Goal: Information Seeking & Learning: Check status

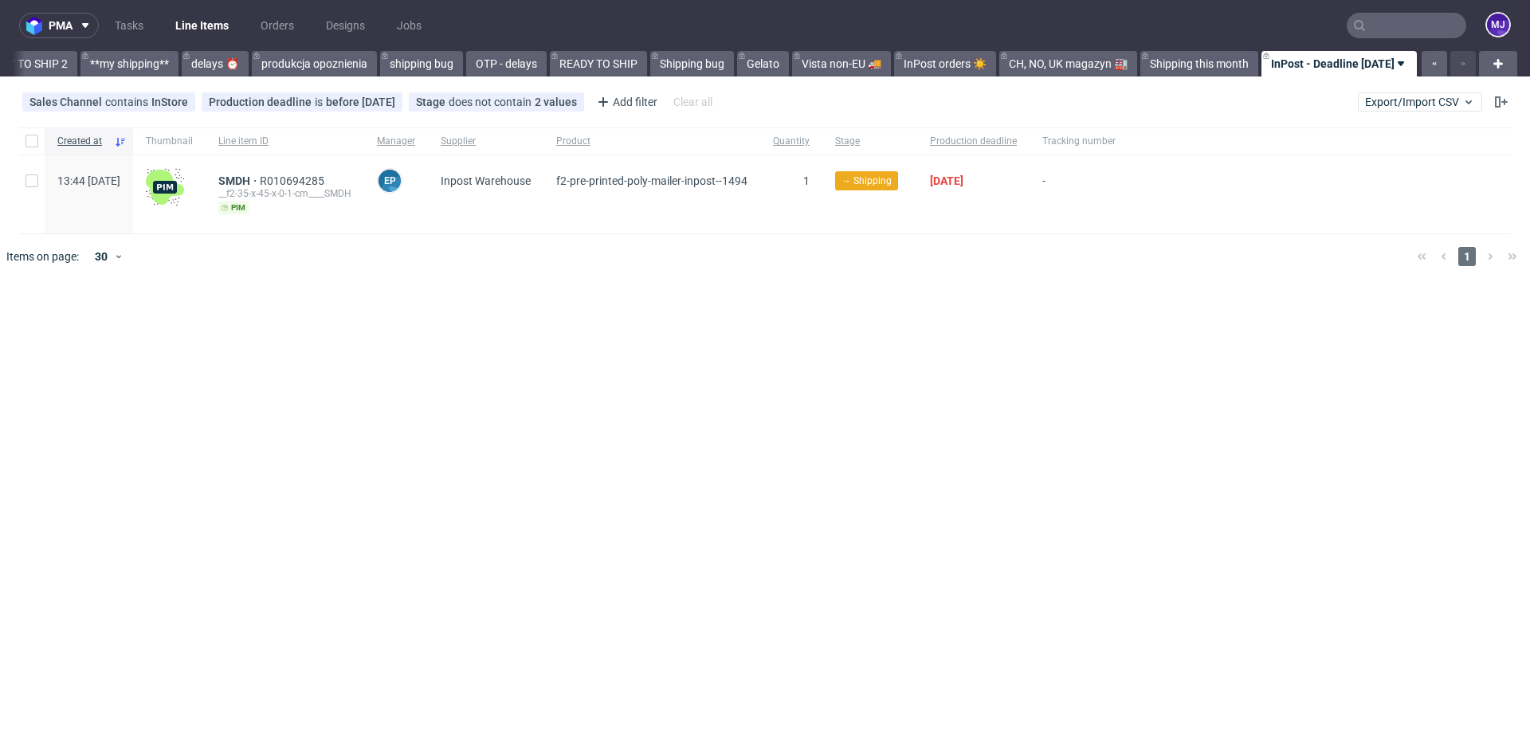
scroll to position [0, 2804]
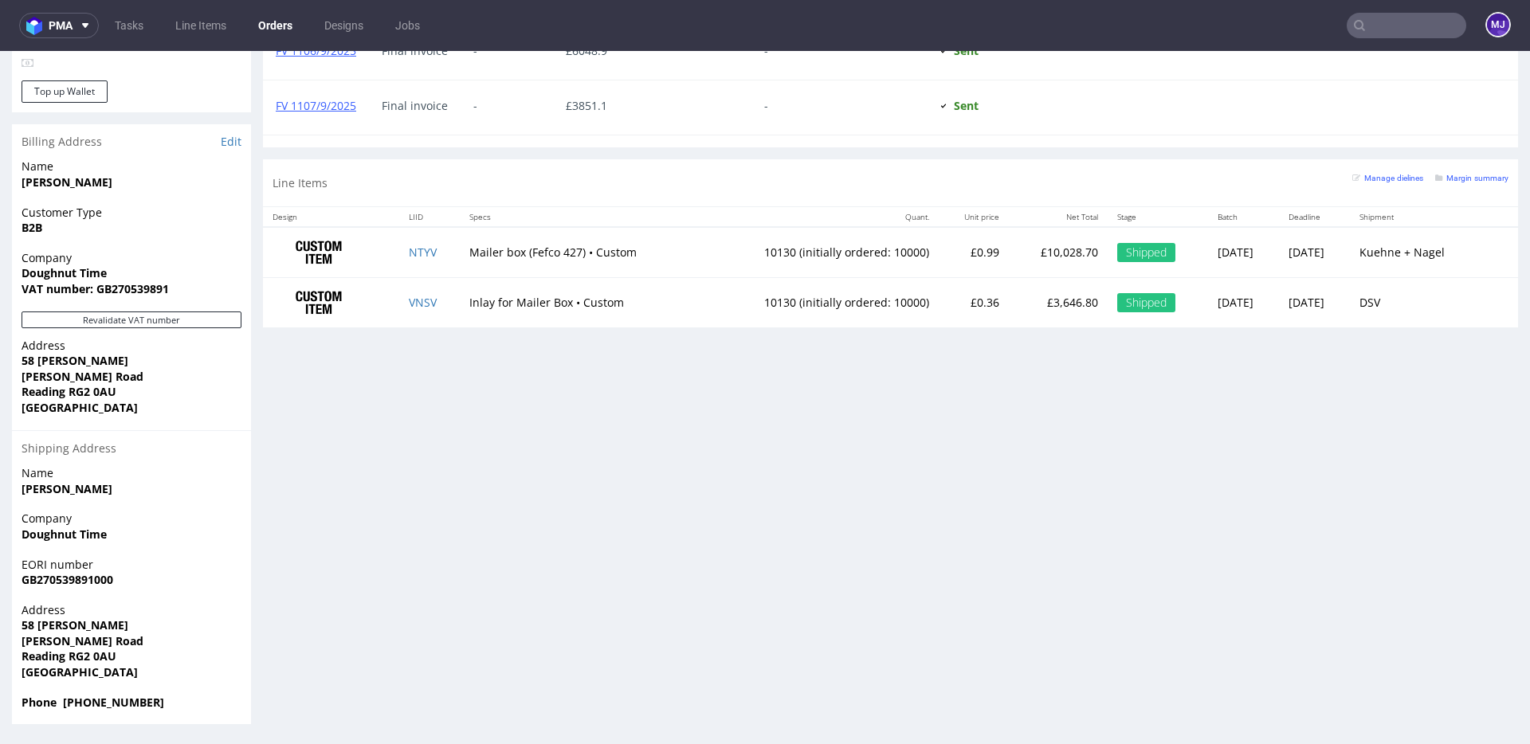
scroll to position [4, 0]
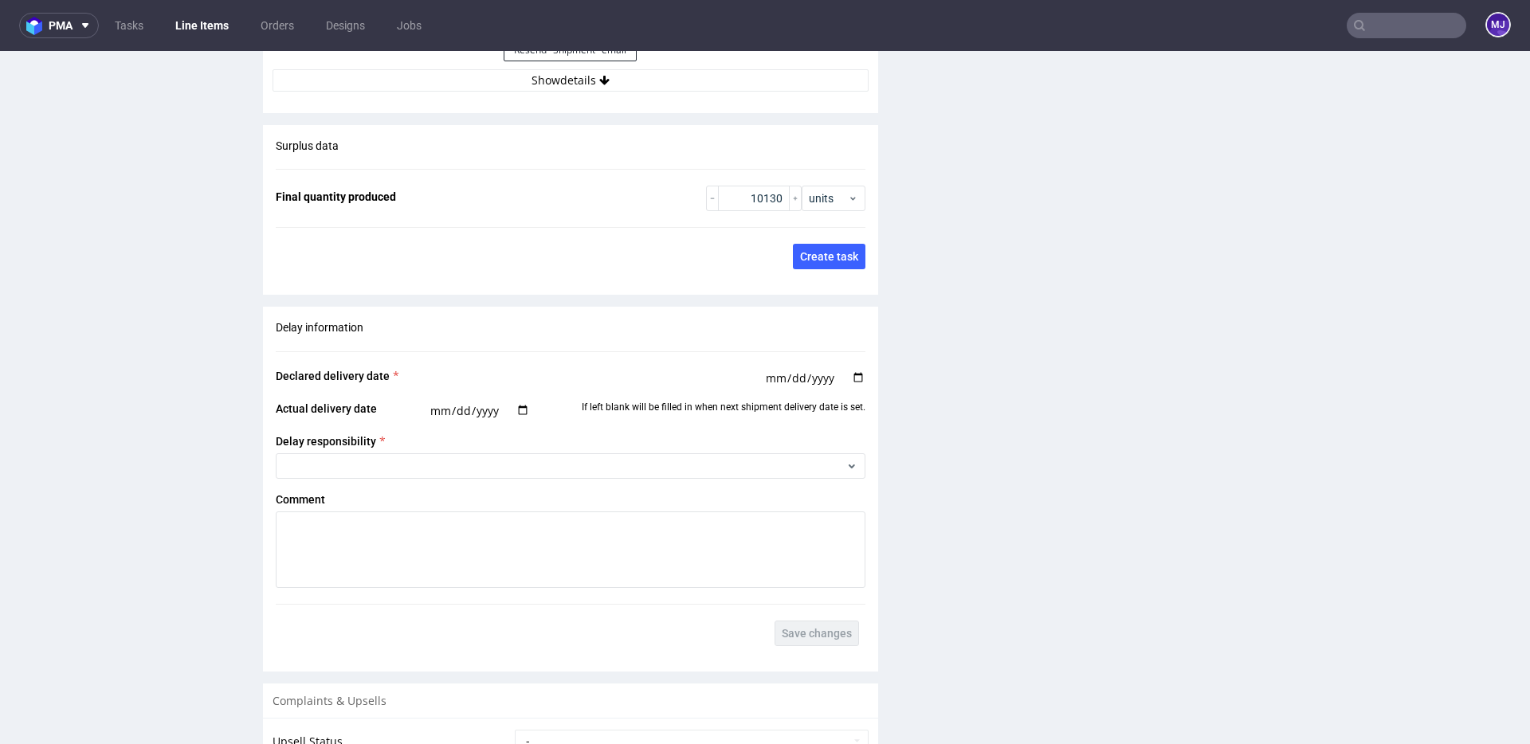
scroll to position [2386, 0]
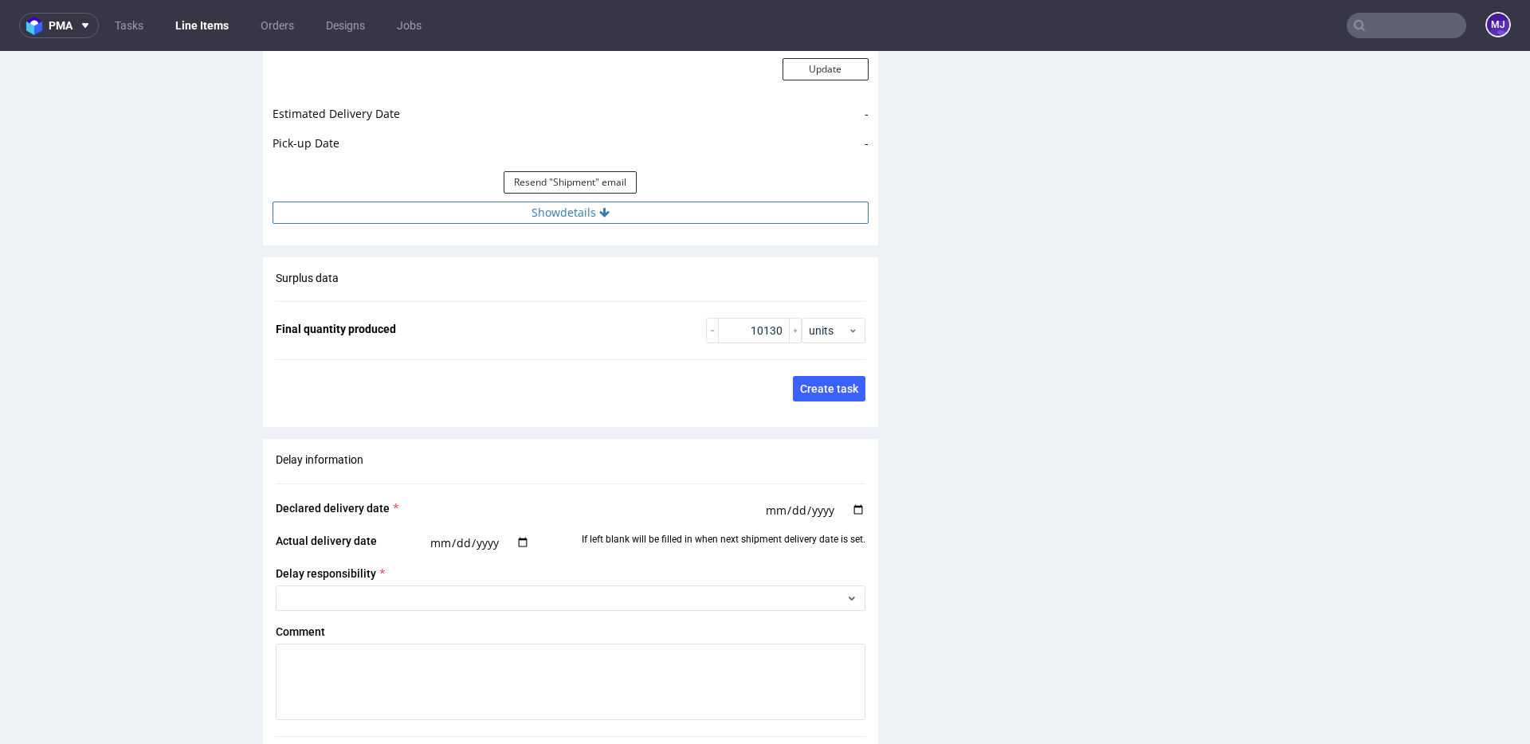
click at [576, 213] on button "Show details" at bounding box center [571, 213] width 596 height 22
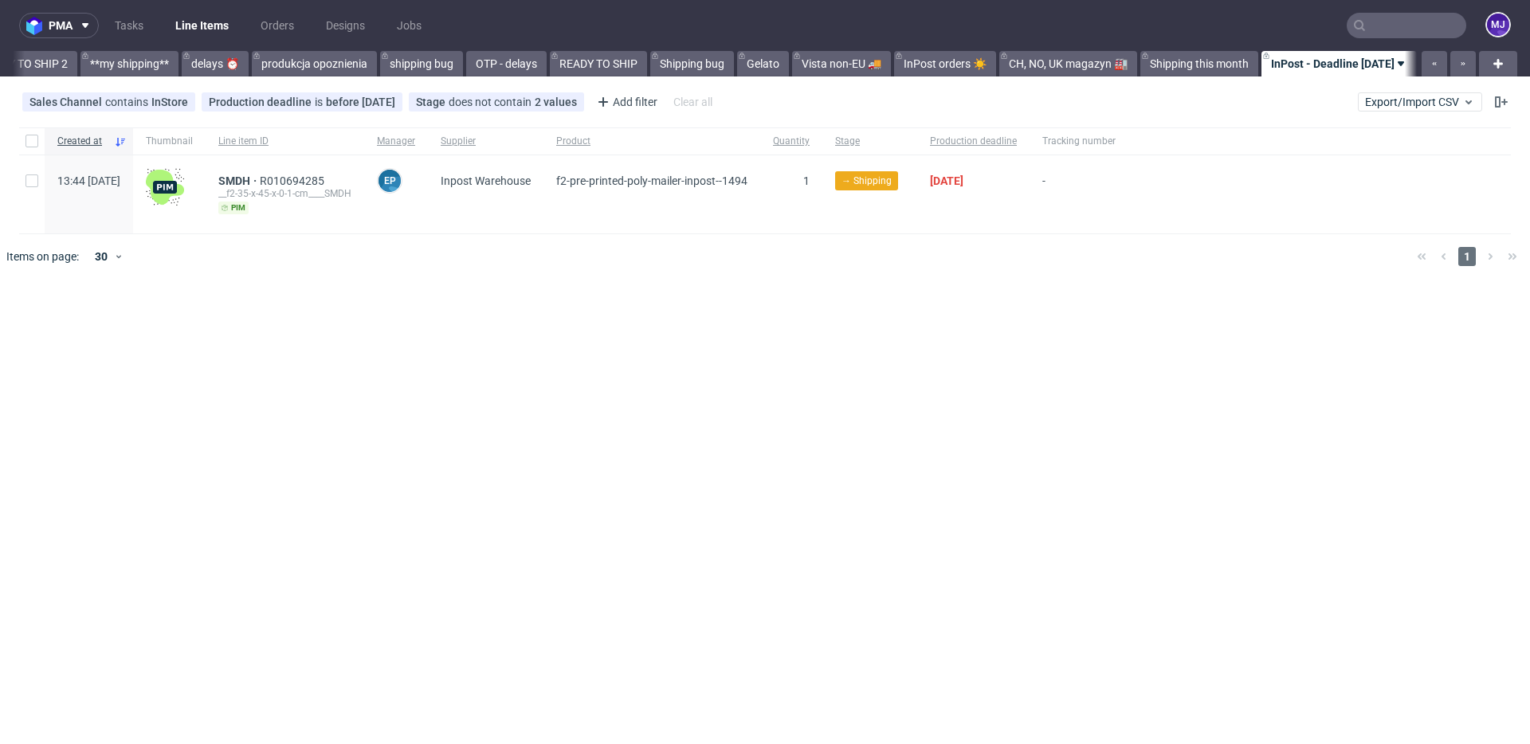
scroll to position [0, 2816]
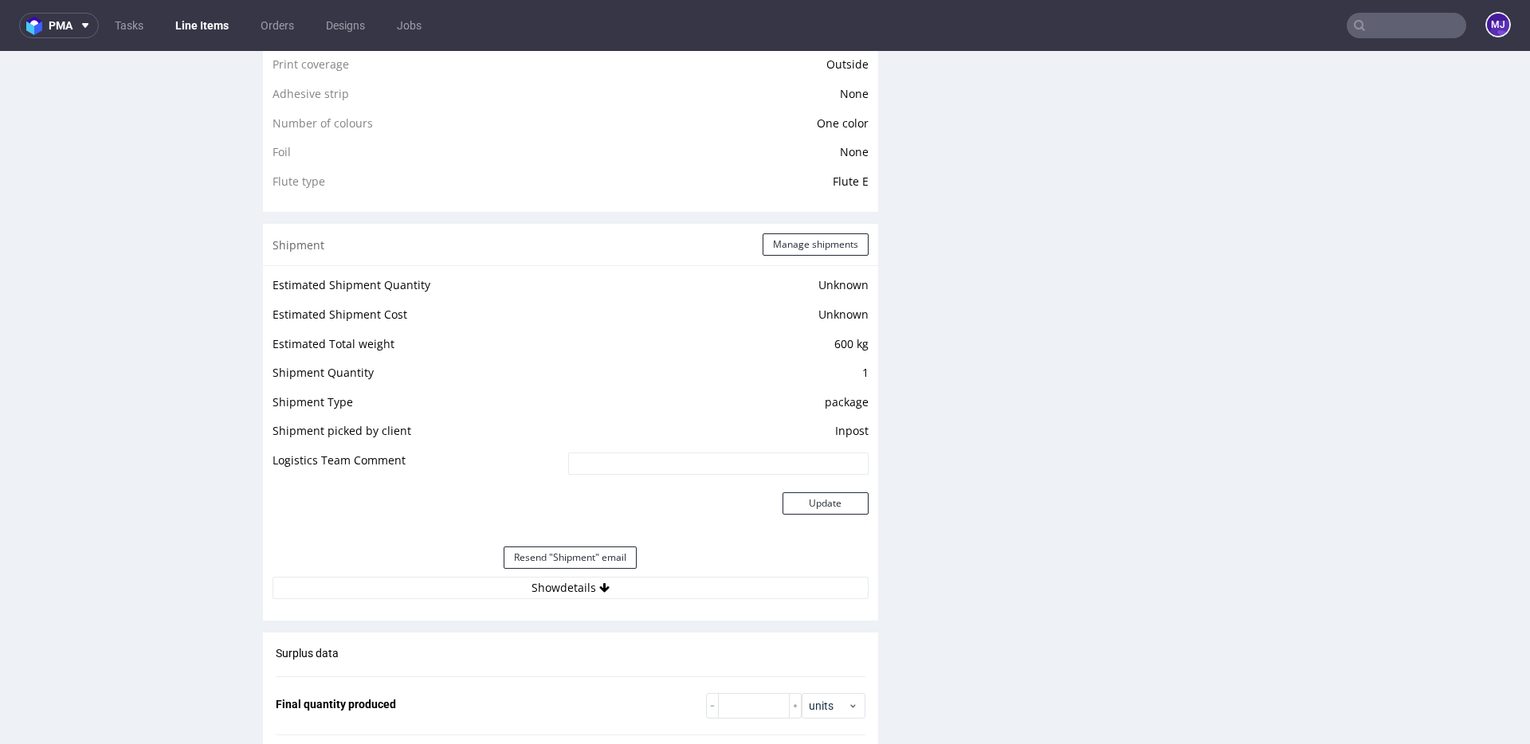
scroll to position [1405, 0]
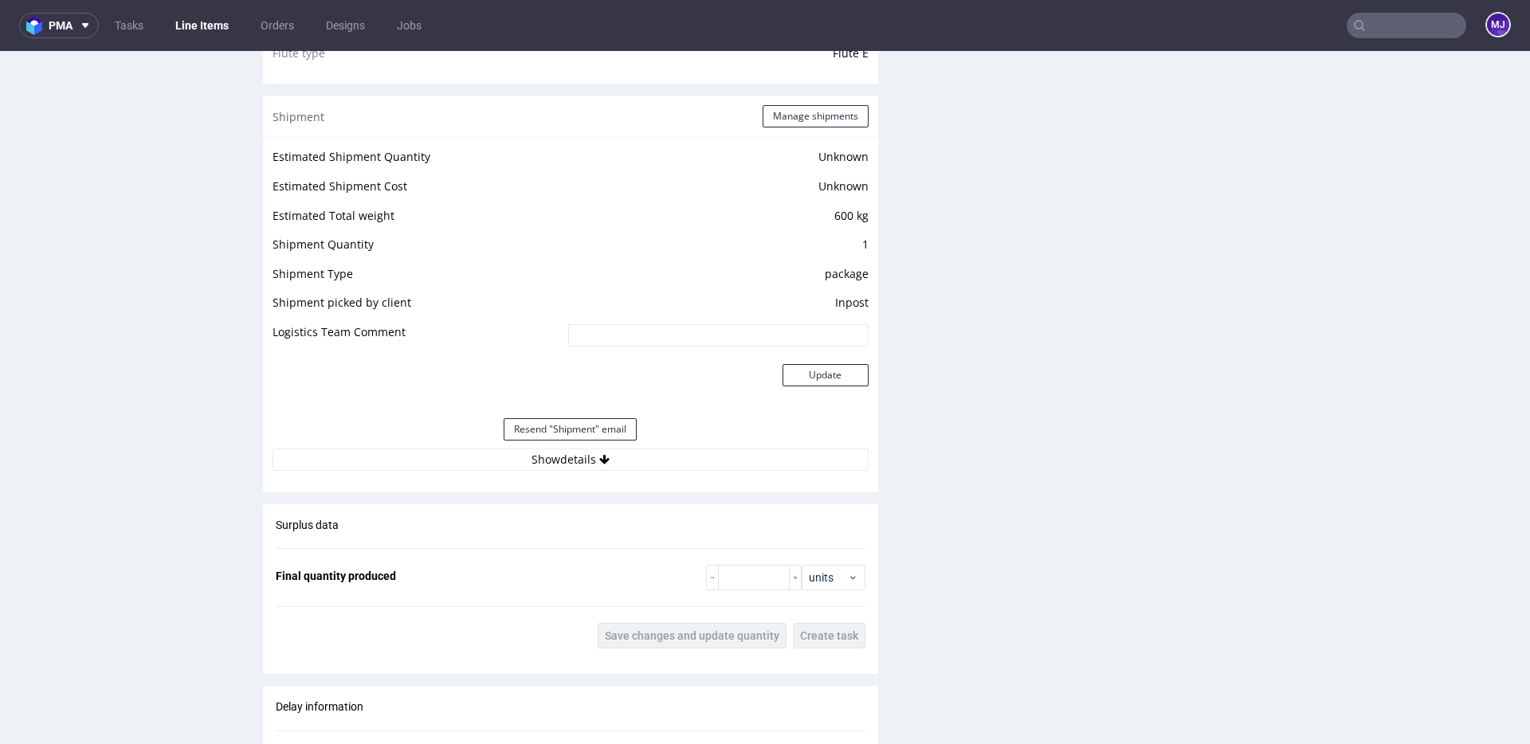
click at [830, 218] on td "600 kg" at bounding box center [716, 220] width 304 height 29
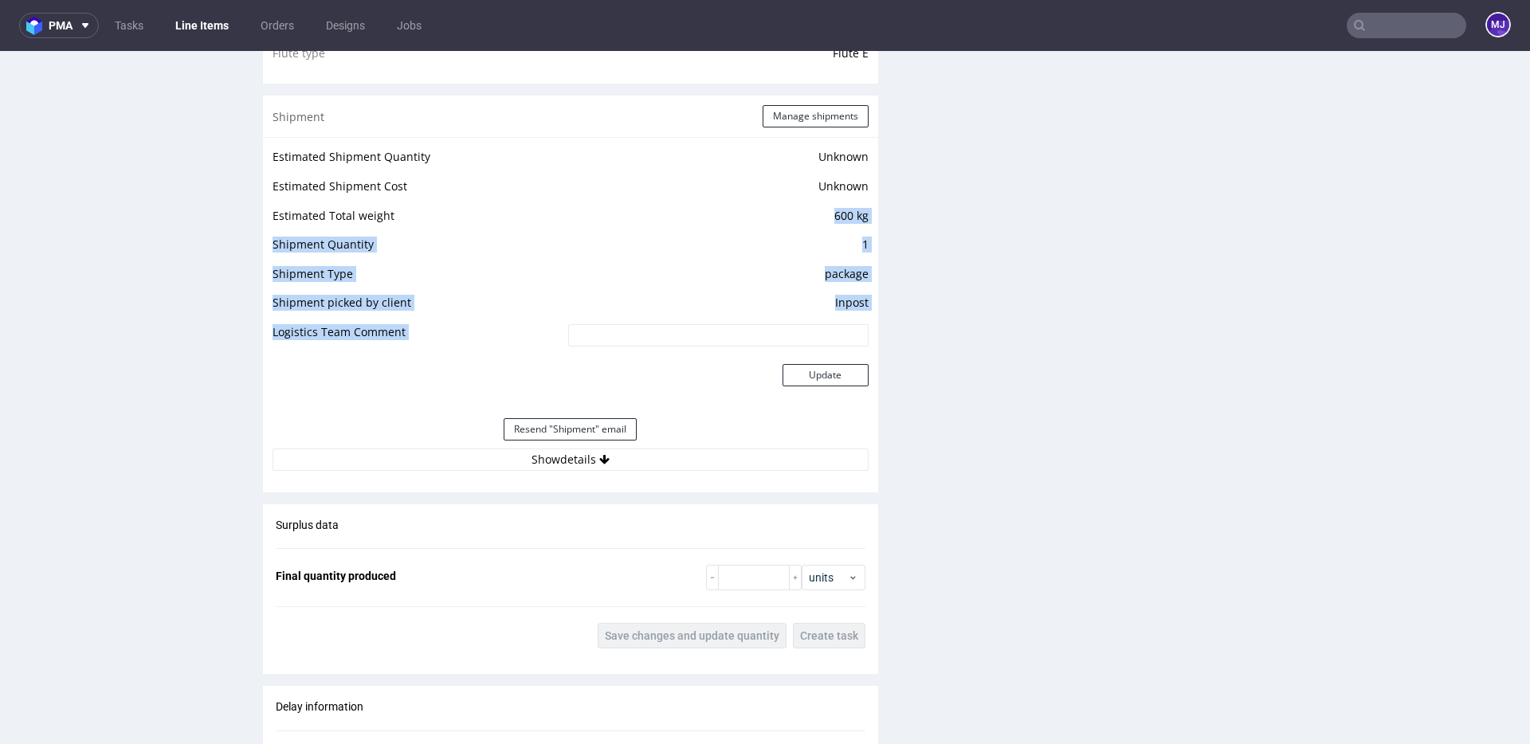
drag, startPoint x: 830, startPoint y: 218, endPoint x: 873, endPoint y: 218, distance: 43.0
click at [874, 218] on div "Progress Payment Paid [DATE] Design Locked DTP Complete [DATE] Batch Complete […" at bounding box center [890, 62] width 1255 height 2728
click at [854, 267] on td "package" at bounding box center [716, 279] width 304 height 29
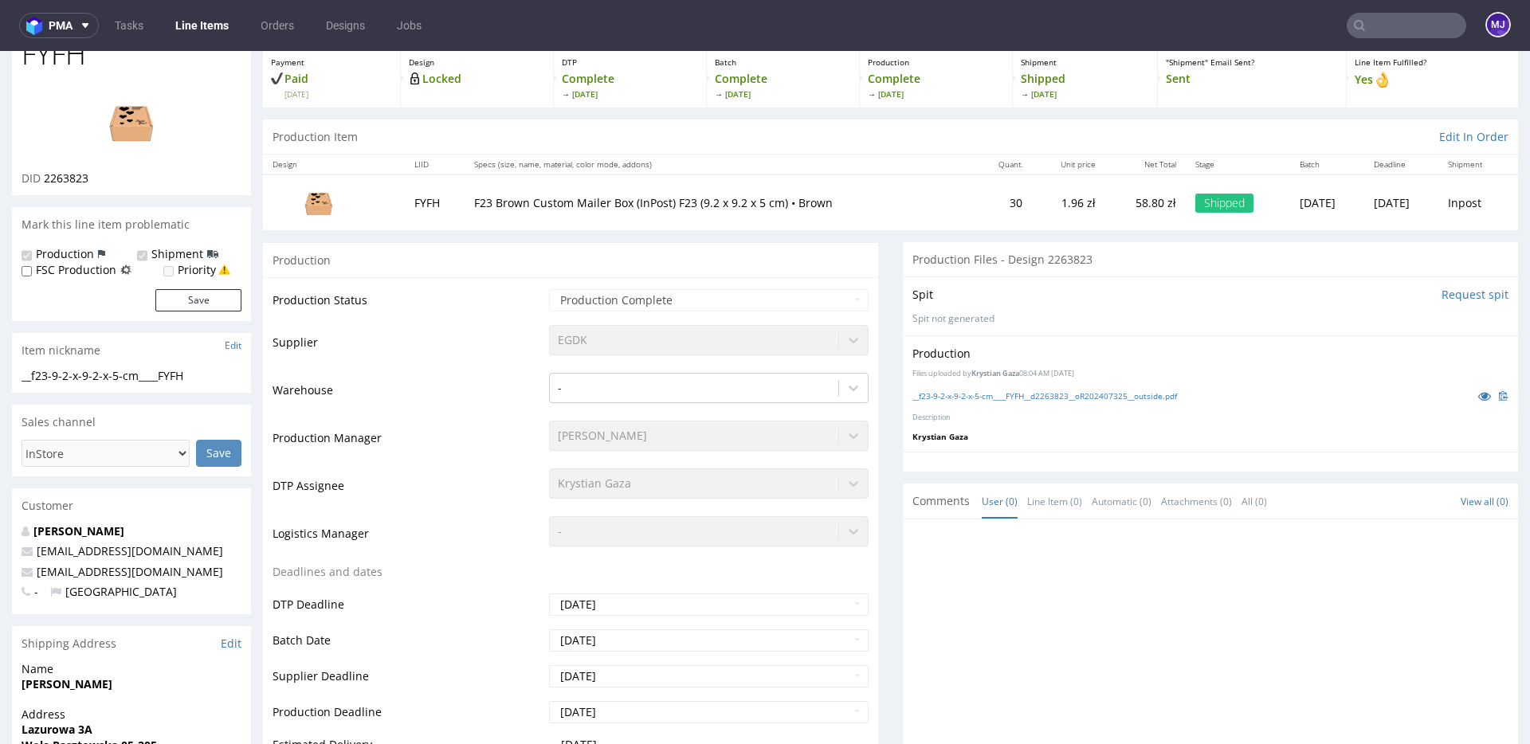
scroll to position [0, 0]
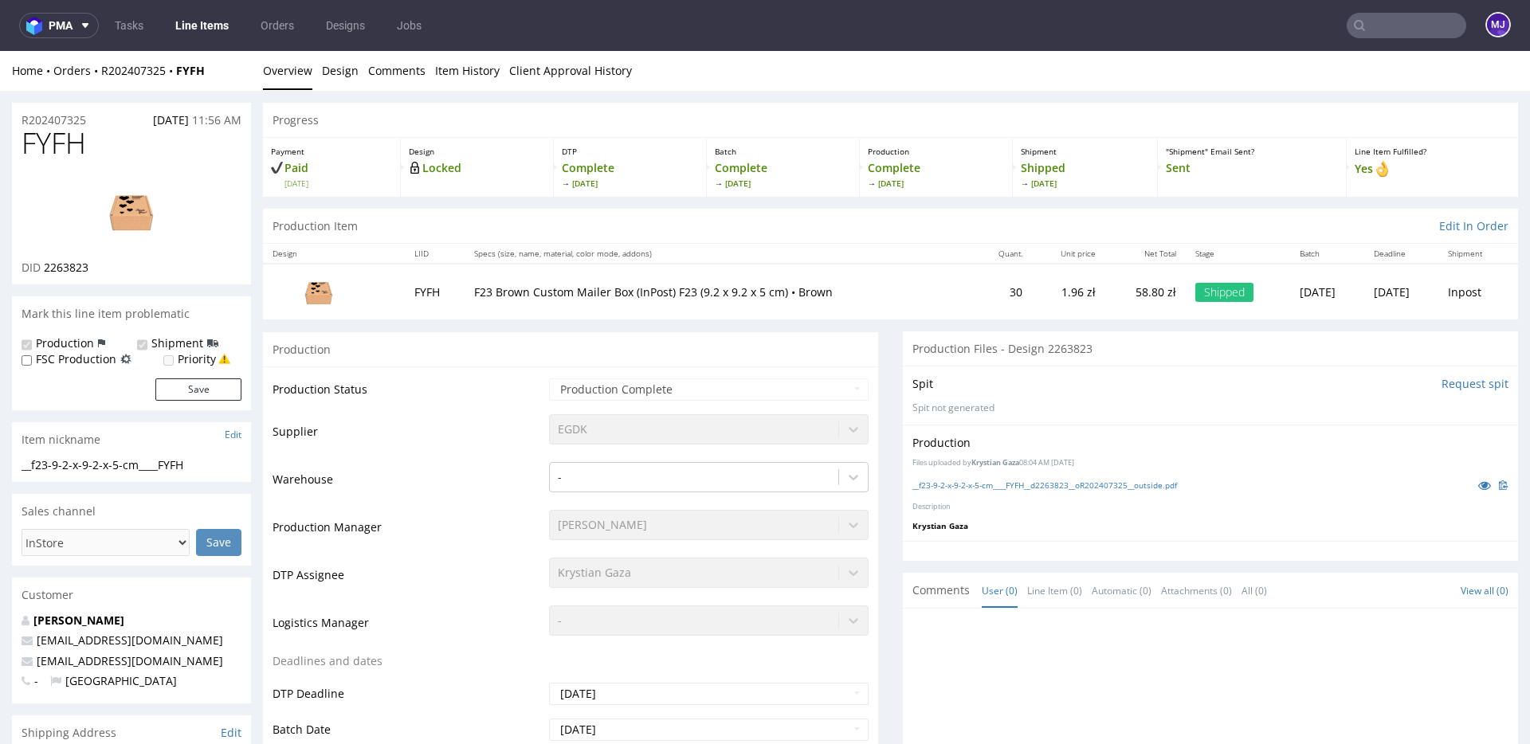
click at [857, 263] on th "Specs (size, name, material, color mode, addons)" at bounding box center [719, 254] width 509 height 20
click at [838, 265] on td "F23 Brown Custom Mailer Box (InPost) F23 (9.2 x 9.2 x 5 cm) • Brown" at bounding box center [719, 291] width 509 height 55
